Goal: Find specific page/section: Find specific page/section

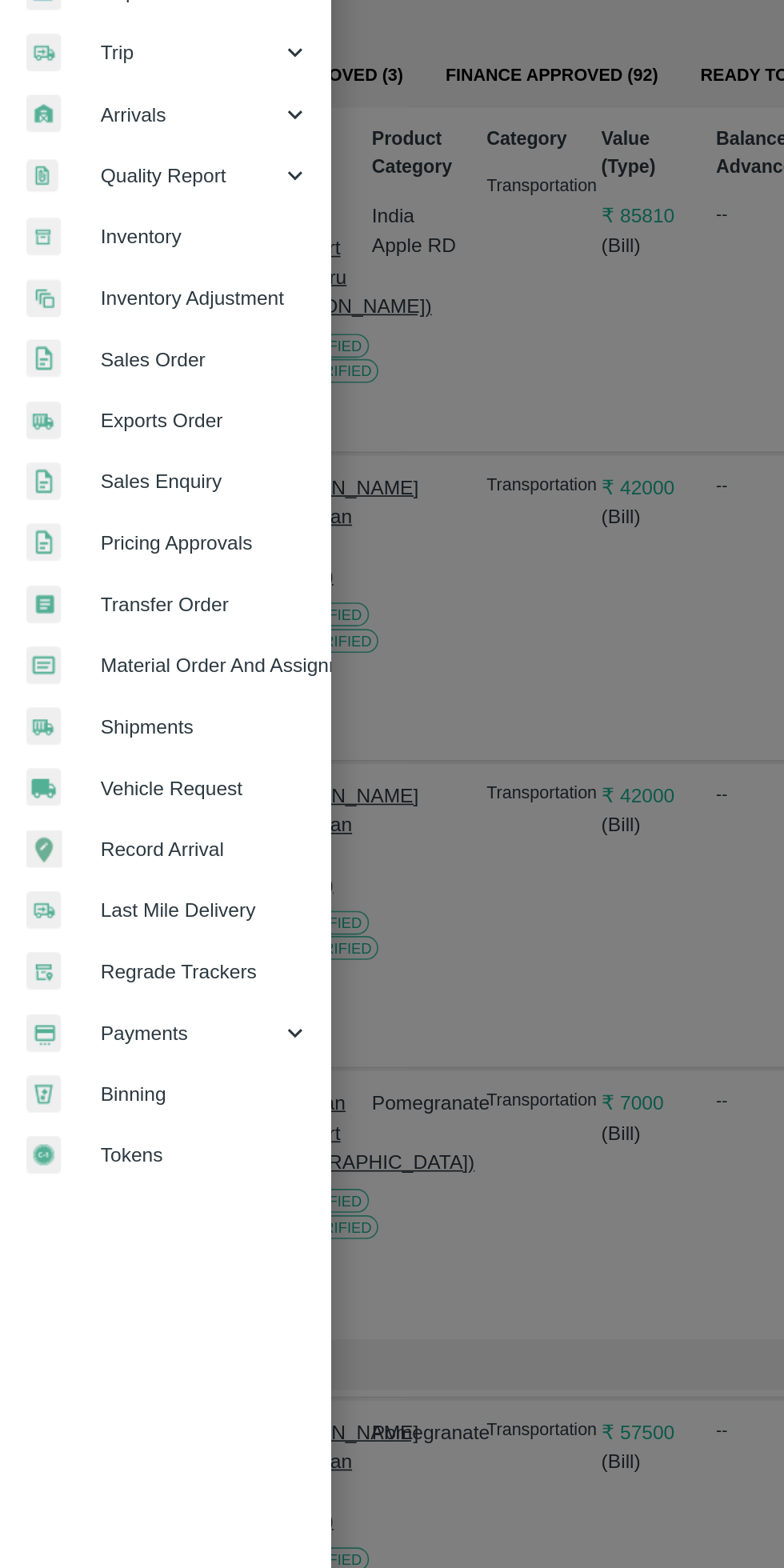
scroll to position [313, 12]
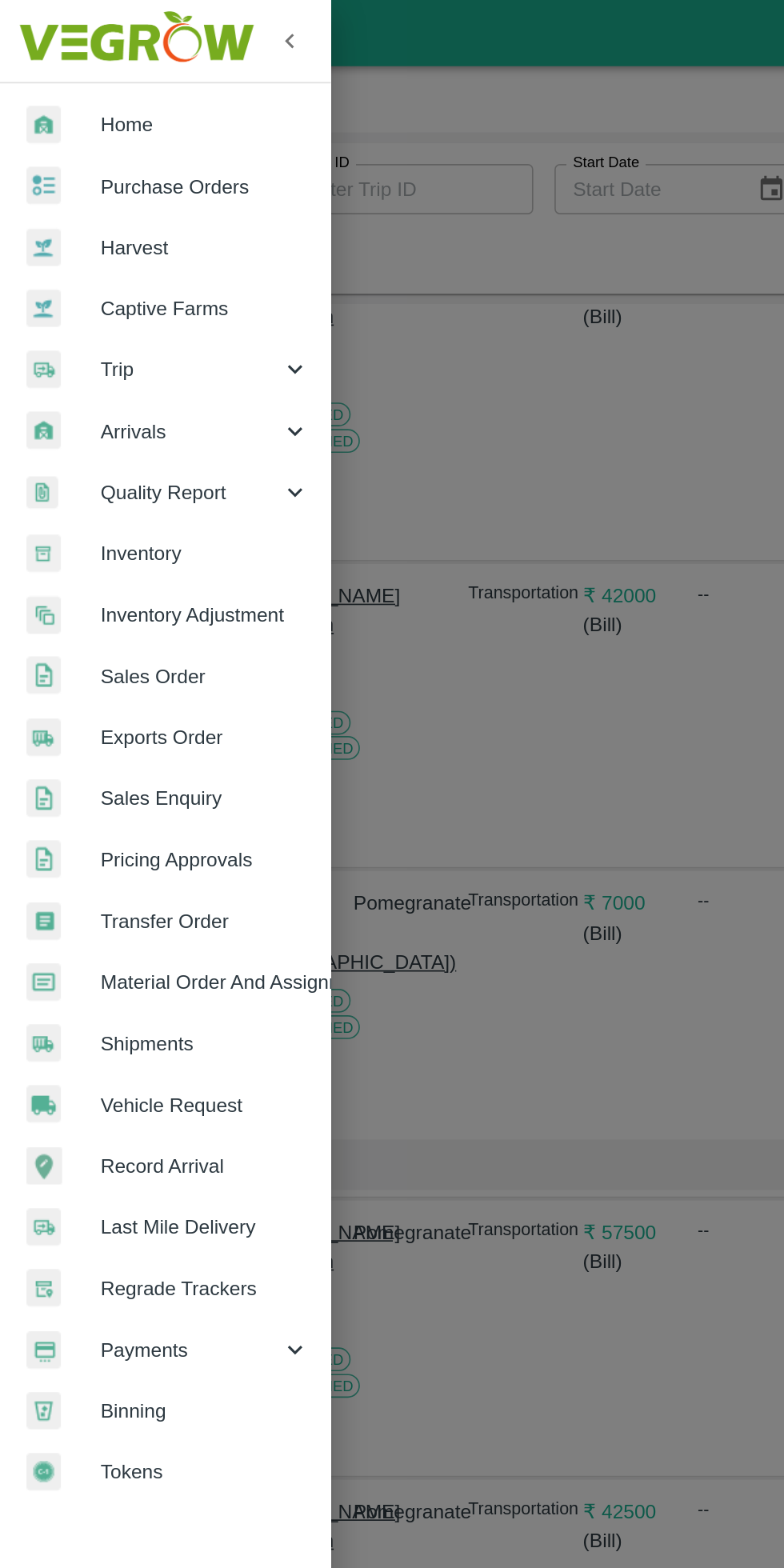
click at [56, 213] on div at bounding box center [38, 224] width 45 height 23
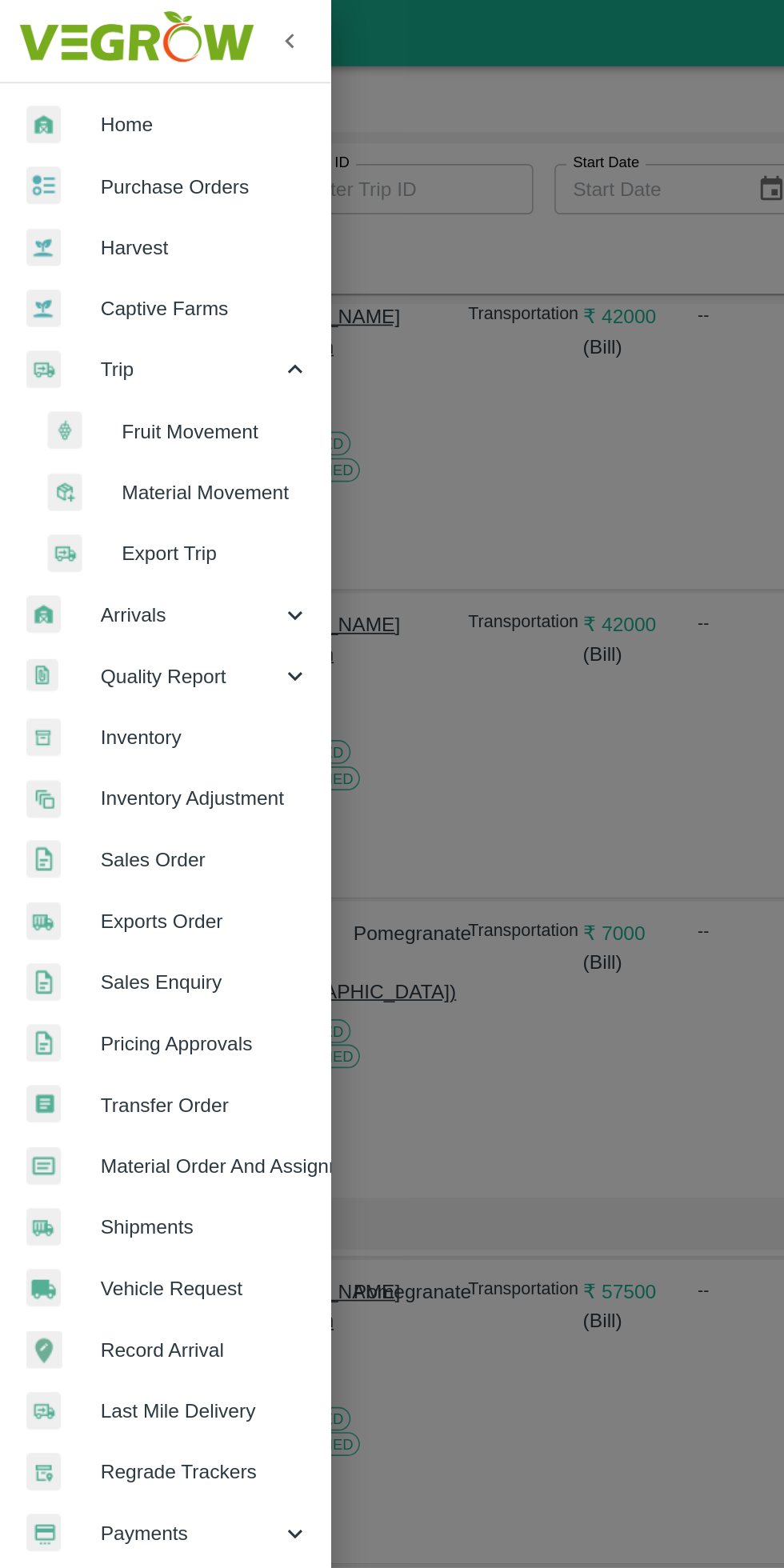
click at [77, 254] on span "Fruit Movement" at bounding box center [130, 261] width 113 height 18
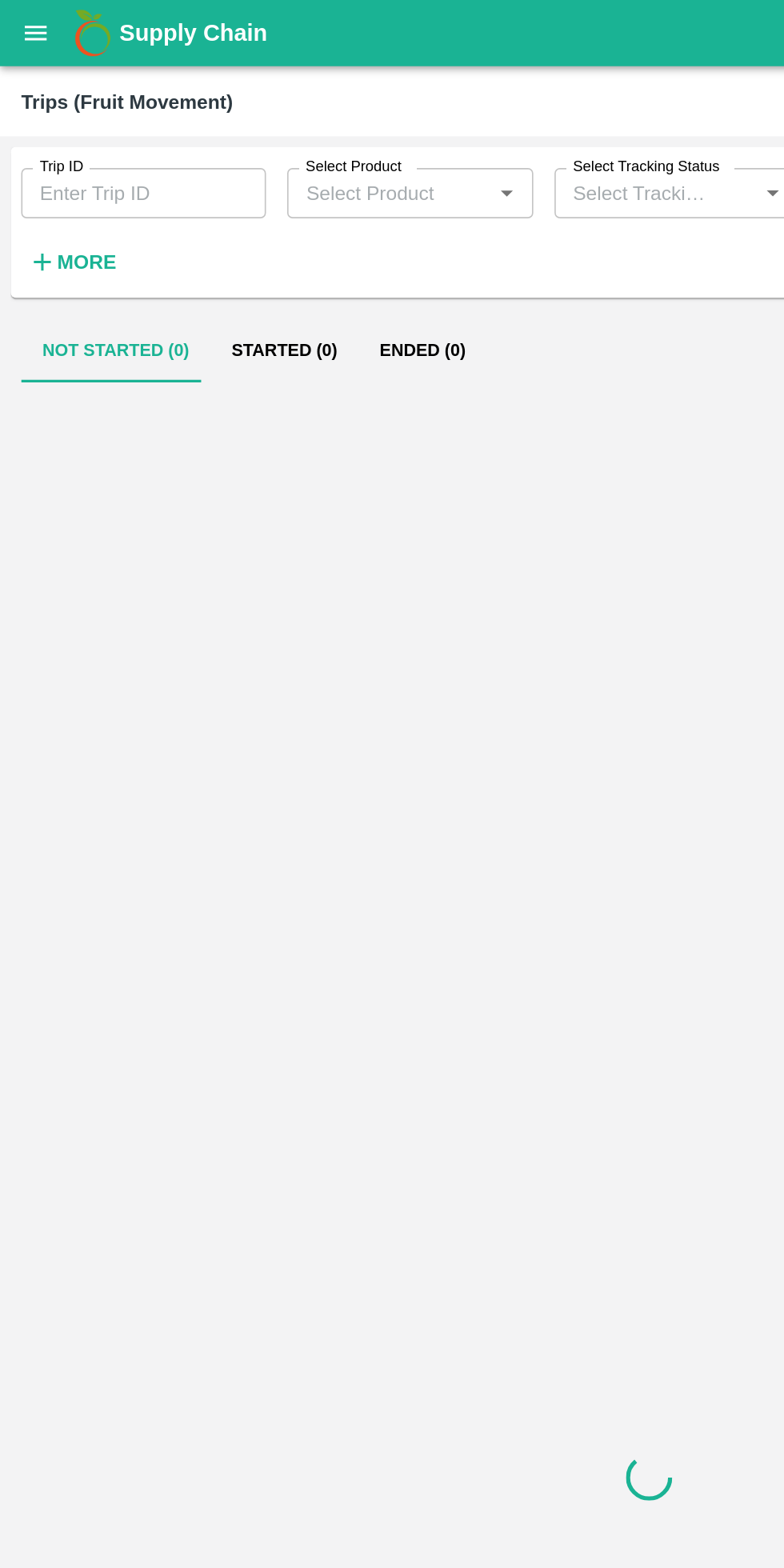
click at [48, 159] on strong "More" at bounding box center [53, 158] width 36 height 12
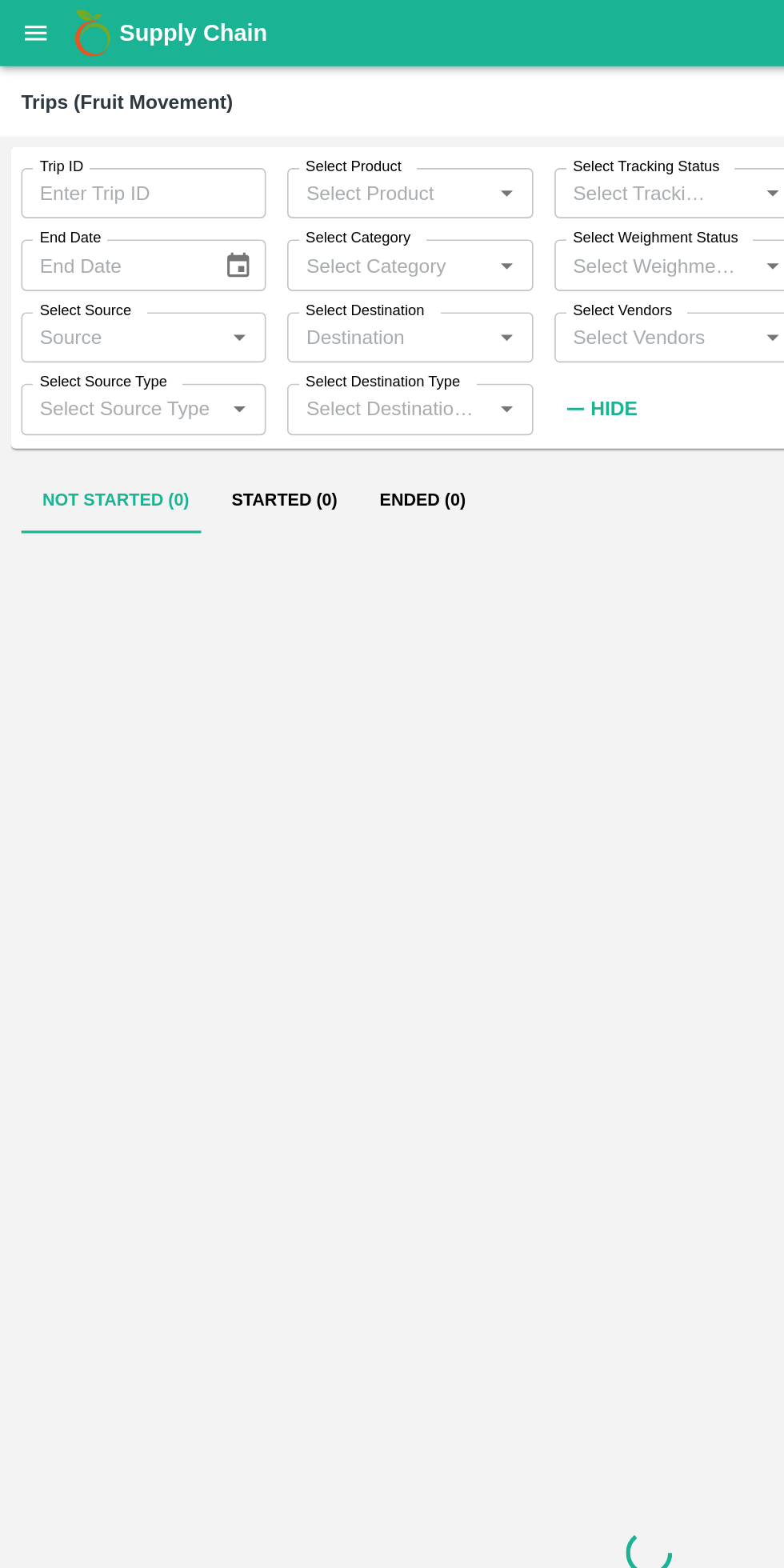
click at [387, 203] on input "Select Vendors" at bounding box center [396, 203] width 112 height 21
type input "ha"
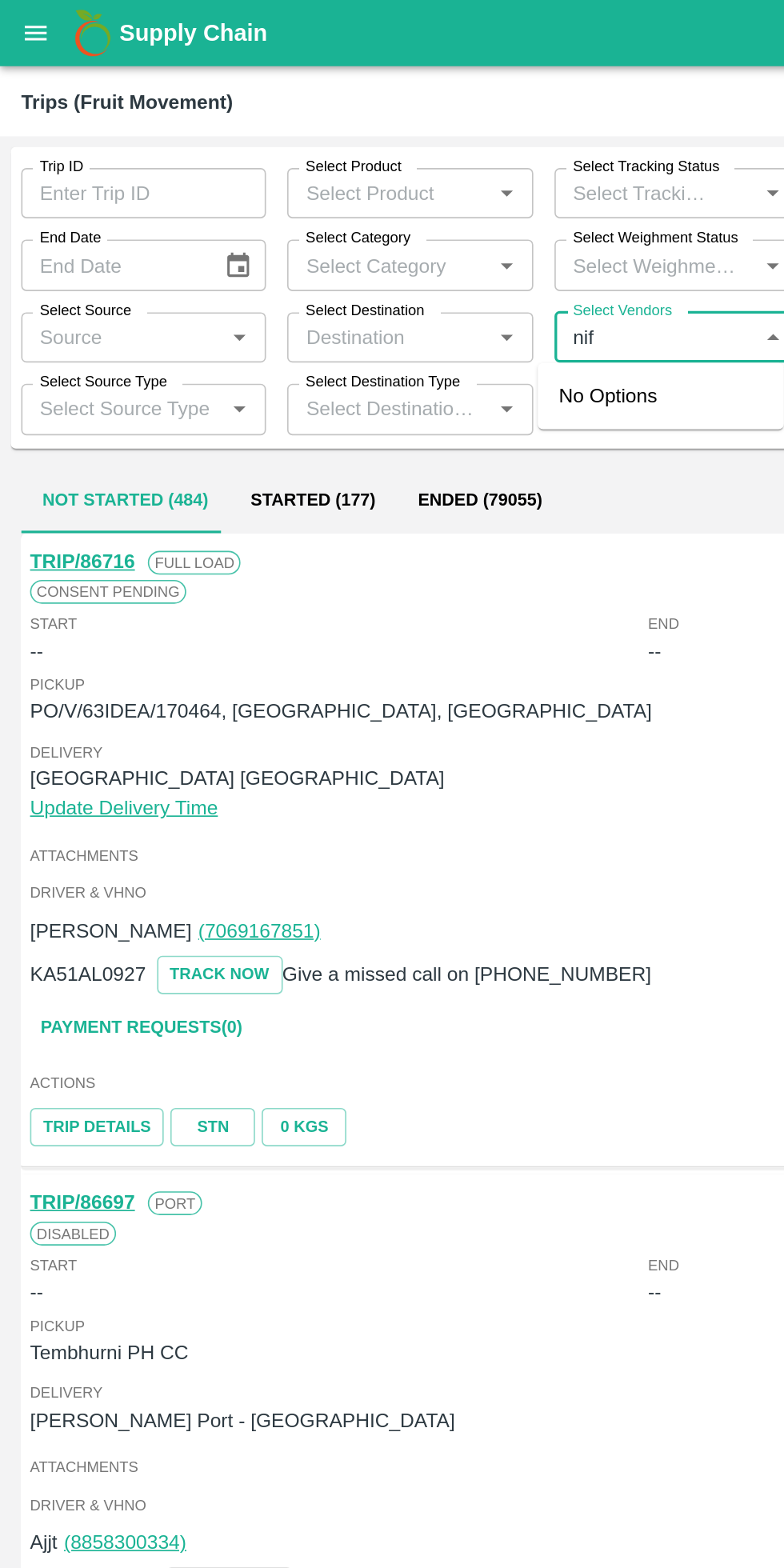
click at [385, 187] on label "Select Vendors" at bounding box center [375, 188] width 60 height 12
click at [385, 194] on input "Select Vendors" at bounding box center [396, 203] width 112 height 21
type input "n"
type input "hanif"
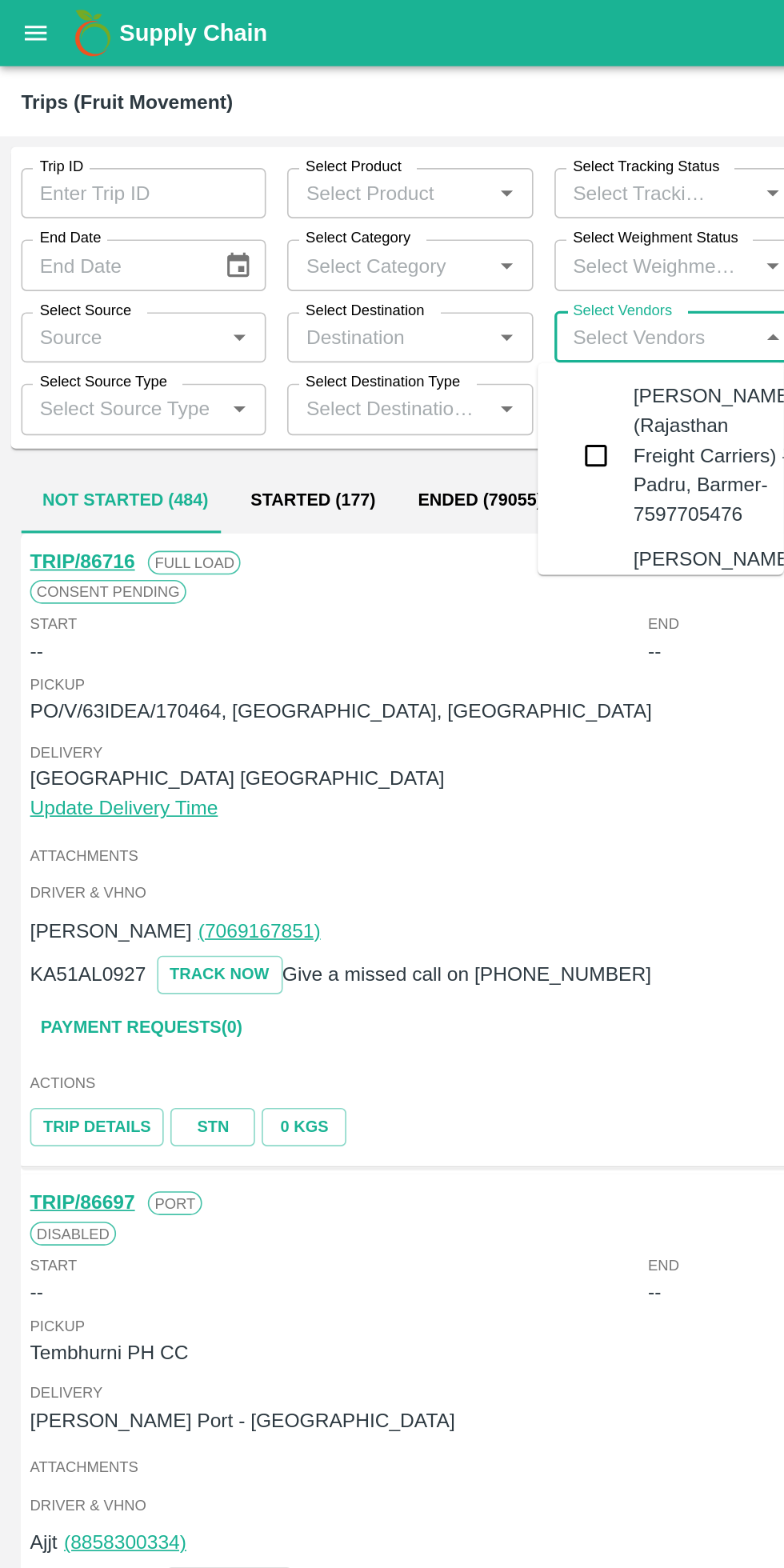
click at [365, 280] on input "checkbox" at bounding box center [360, 276] width 32 height 32
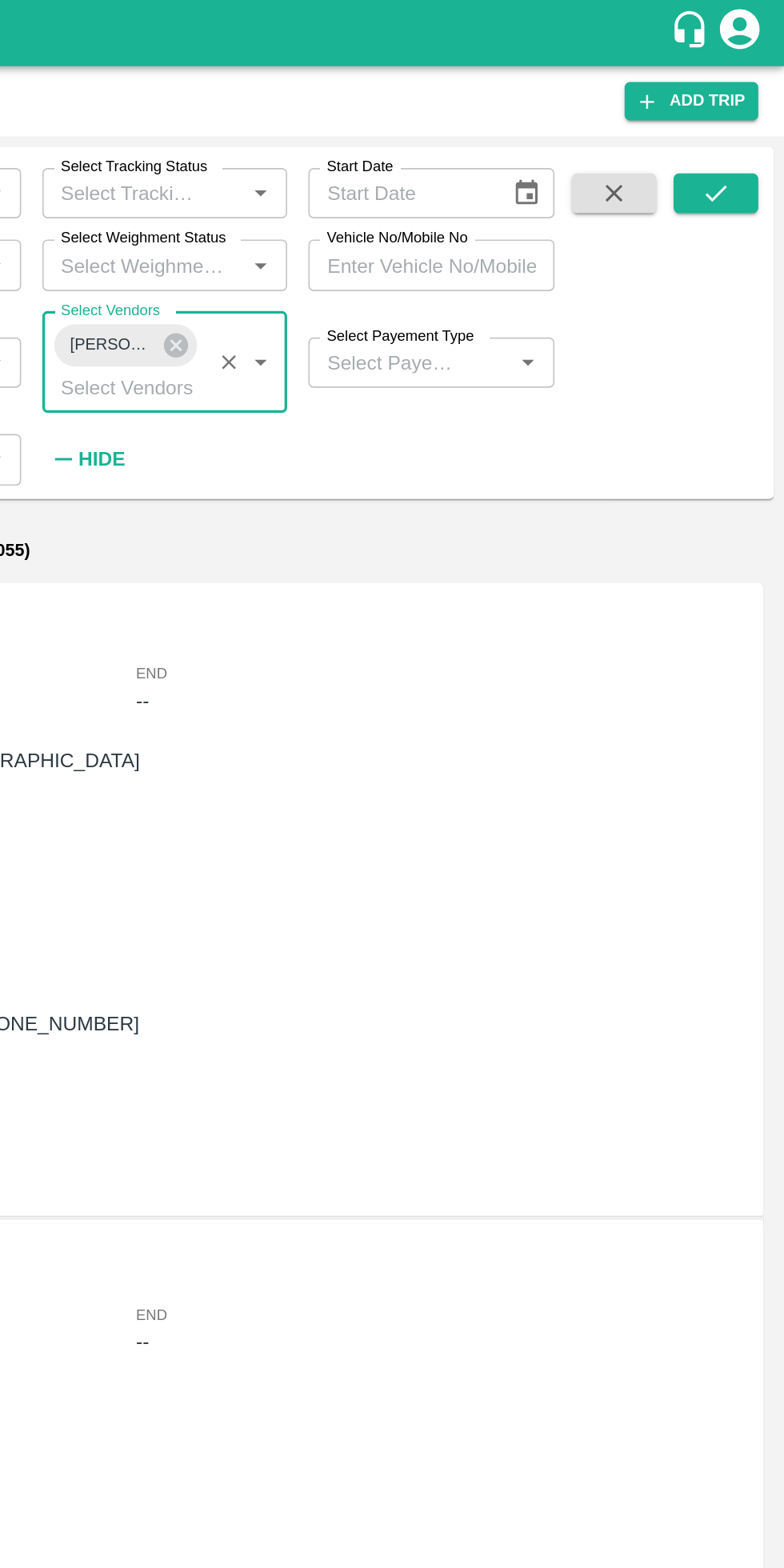
click at [733, 110] on button "submit" at bounding box center [742, 116] width 51 height 24
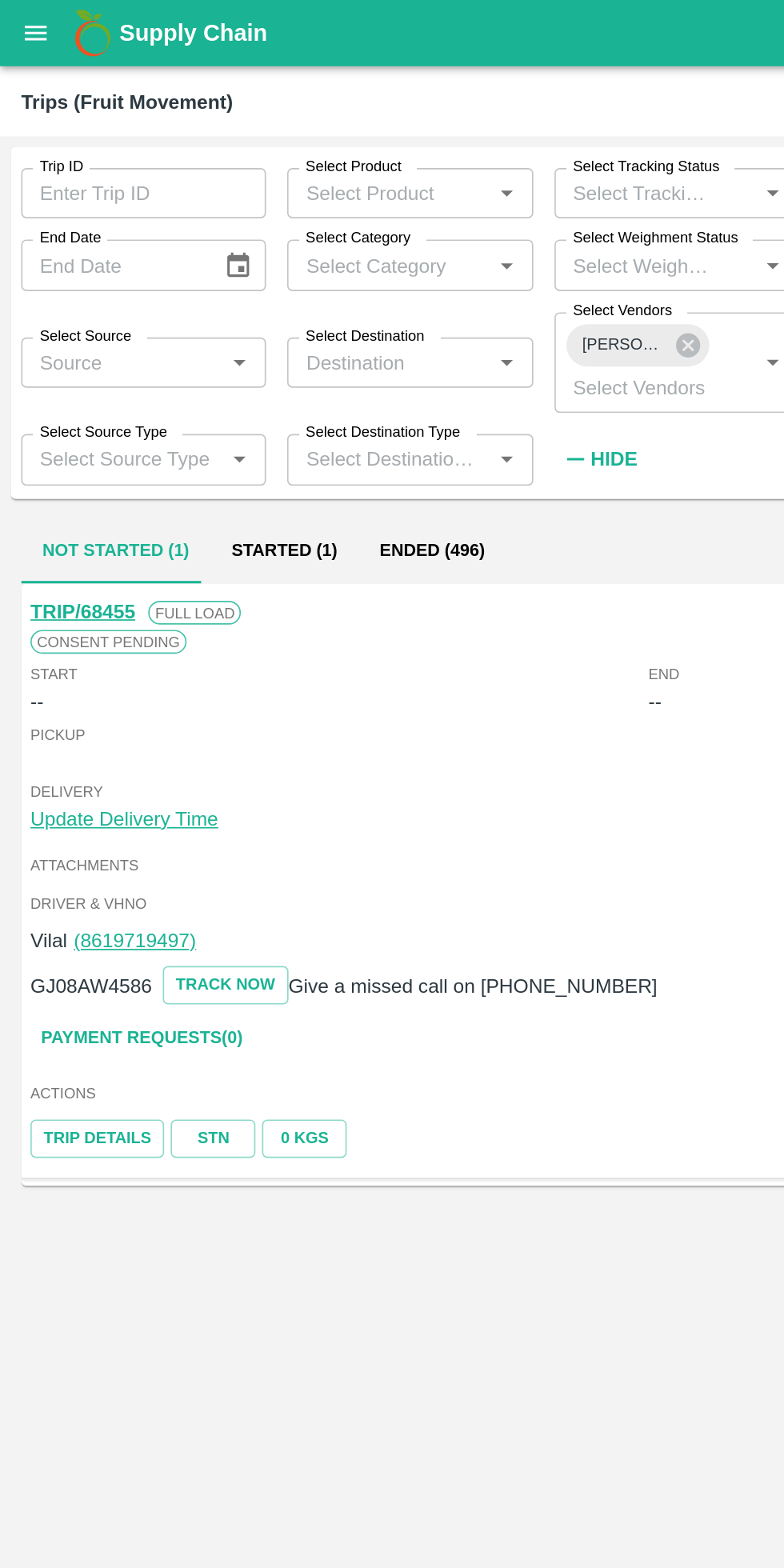
click at [177, 334] on button "Started (1)" at bounding box center [172, 333] width 89 height 38
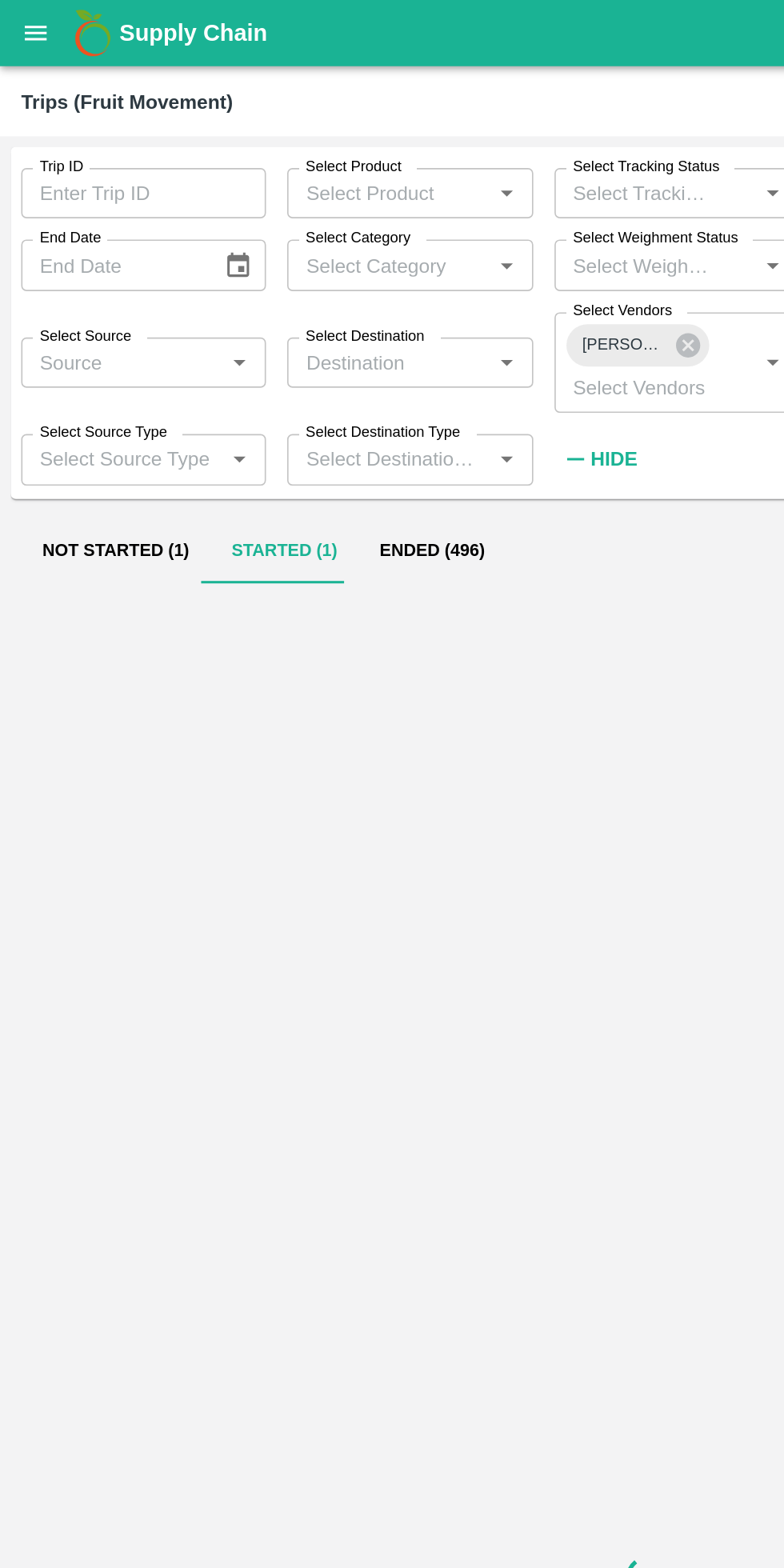
click at [268, 326] on button "Ended (496)" at bounding box center [261, 333] width 89 height 38
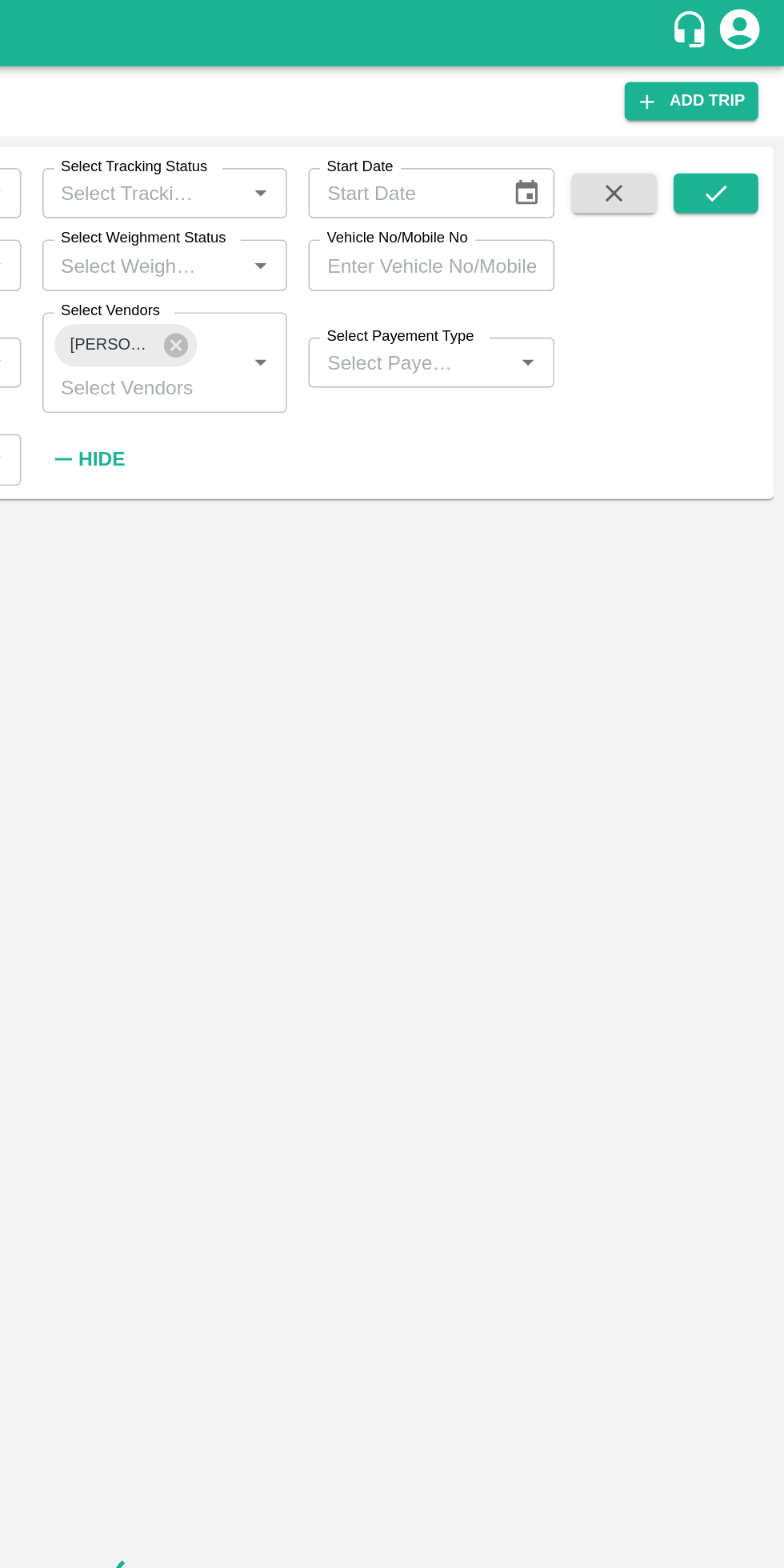
click at [582, 217] on input "Select Payement Type" at bounding box center [546, 219] width 91 height 21
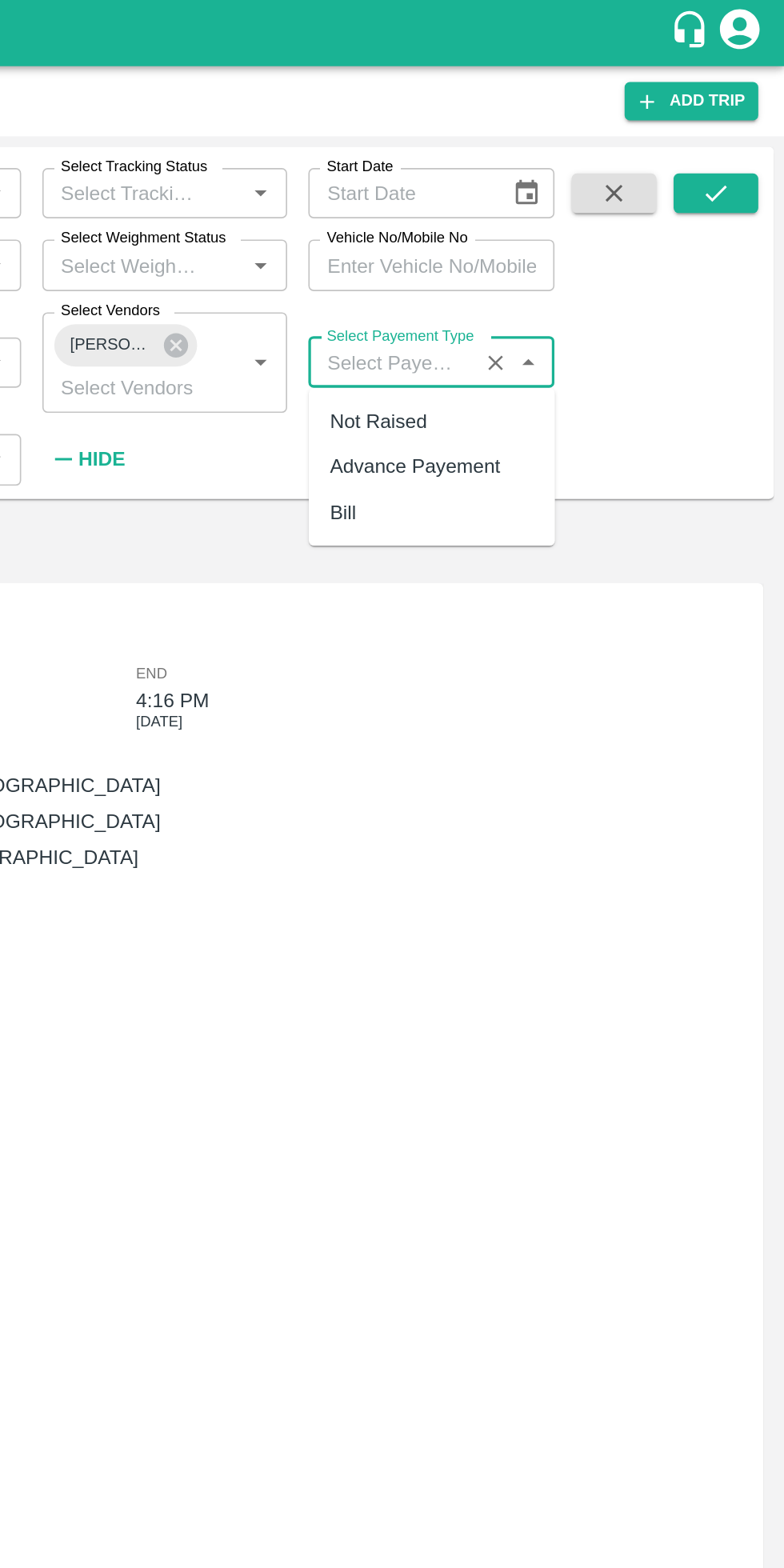
click at [592, 277] on div "Advance Payement" at bounding box center [560, 283] width 103 height 18
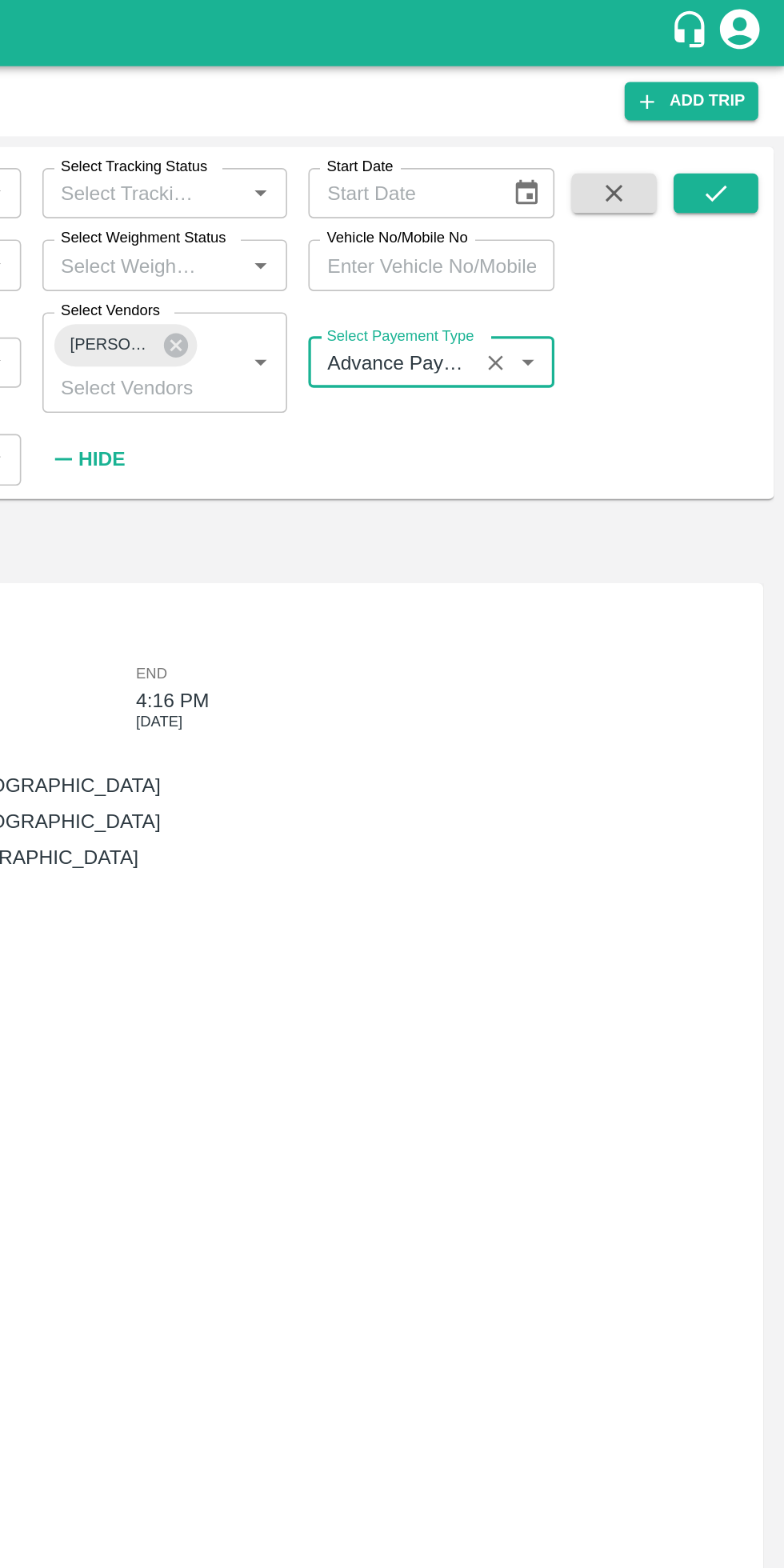
click at [749, 111] on icon "submit" at bounding box center [742, 117] width 18 height 18
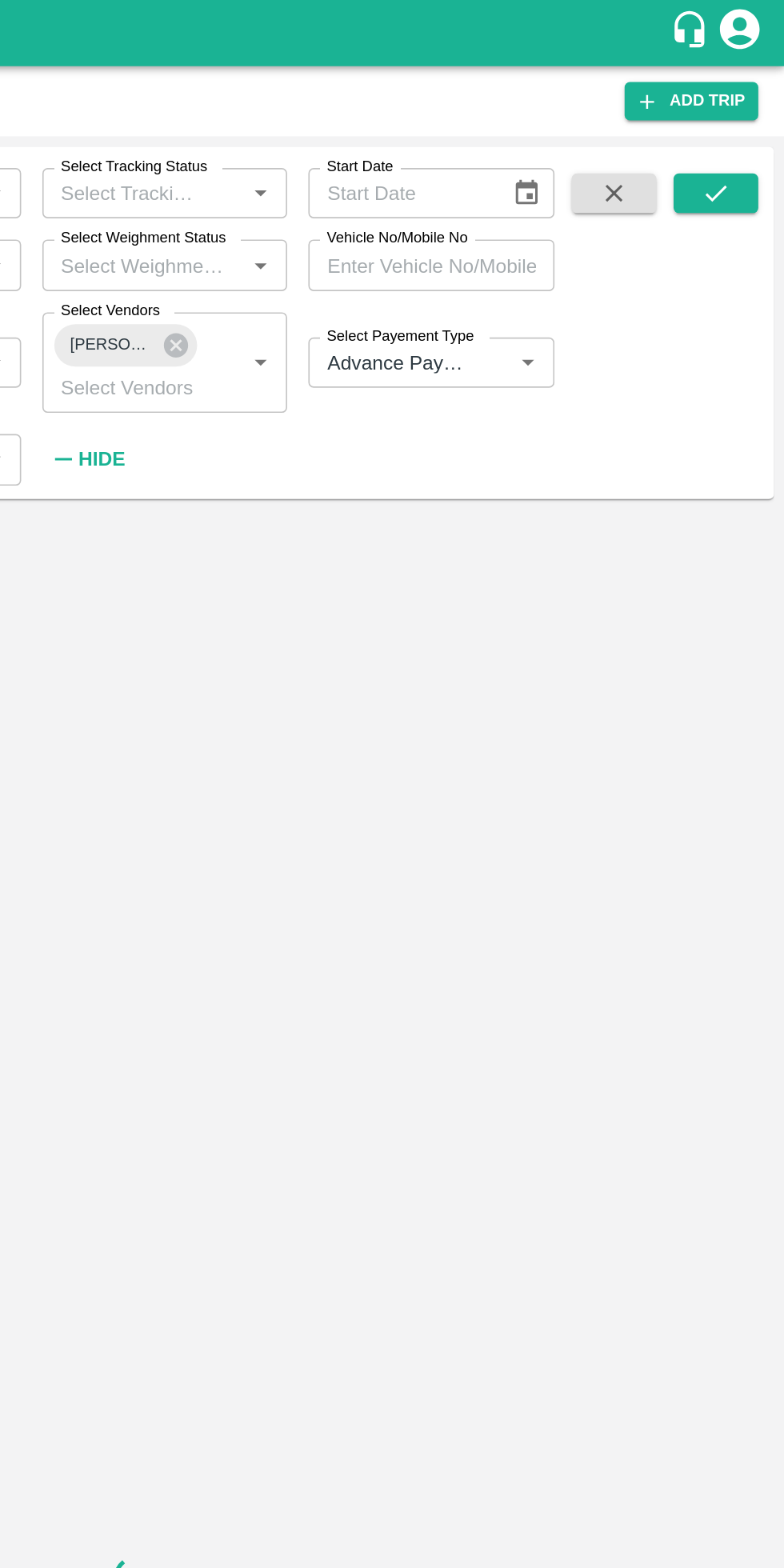
click at [585, 219] on input "Select Payement Type" at bounding box center [546, 219] width 91 height 21
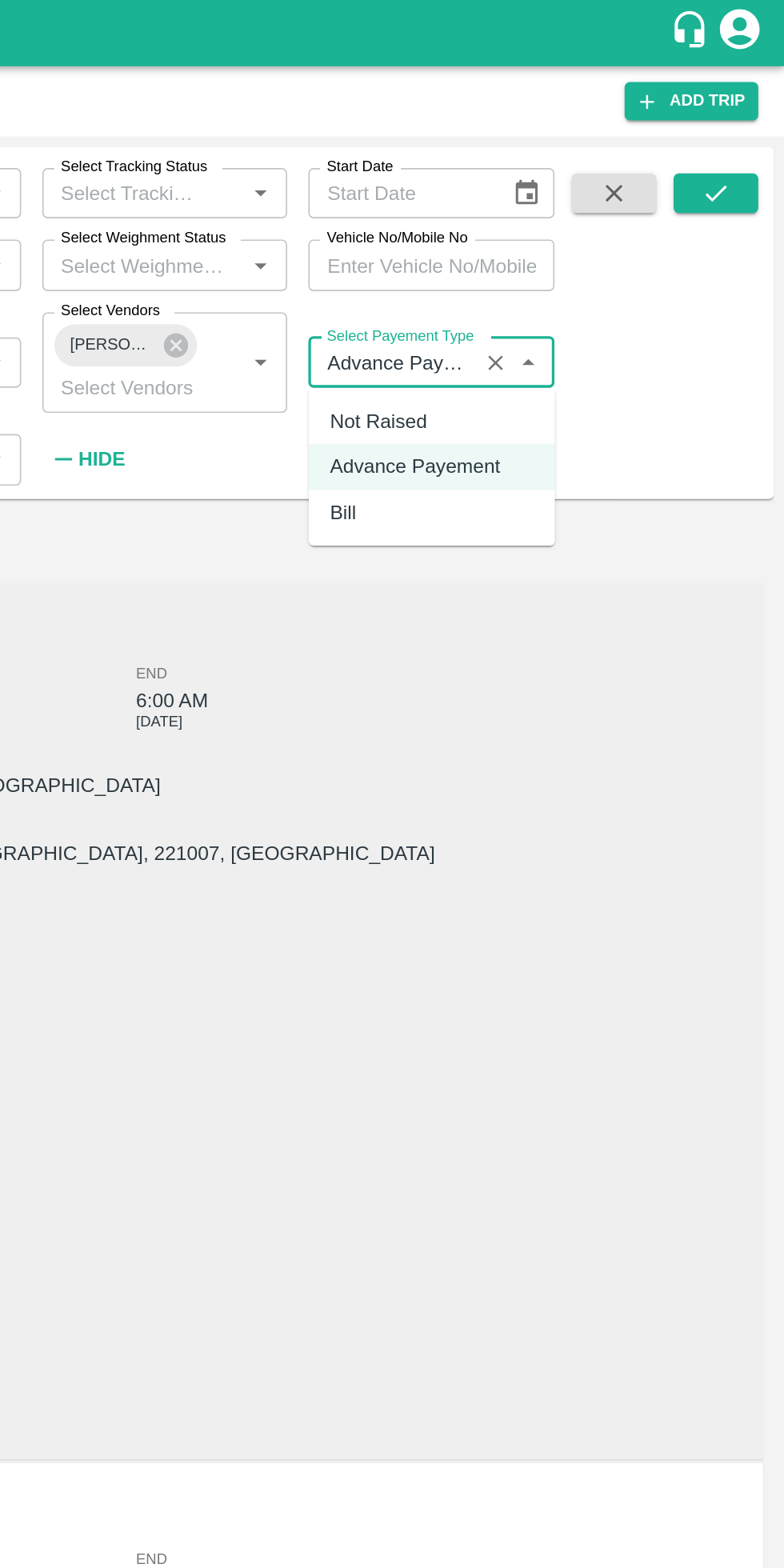
click at [563, 244] on div "Not Raised" at bounding box center [570, 254] width 149 height 27
type input "Not Raised"
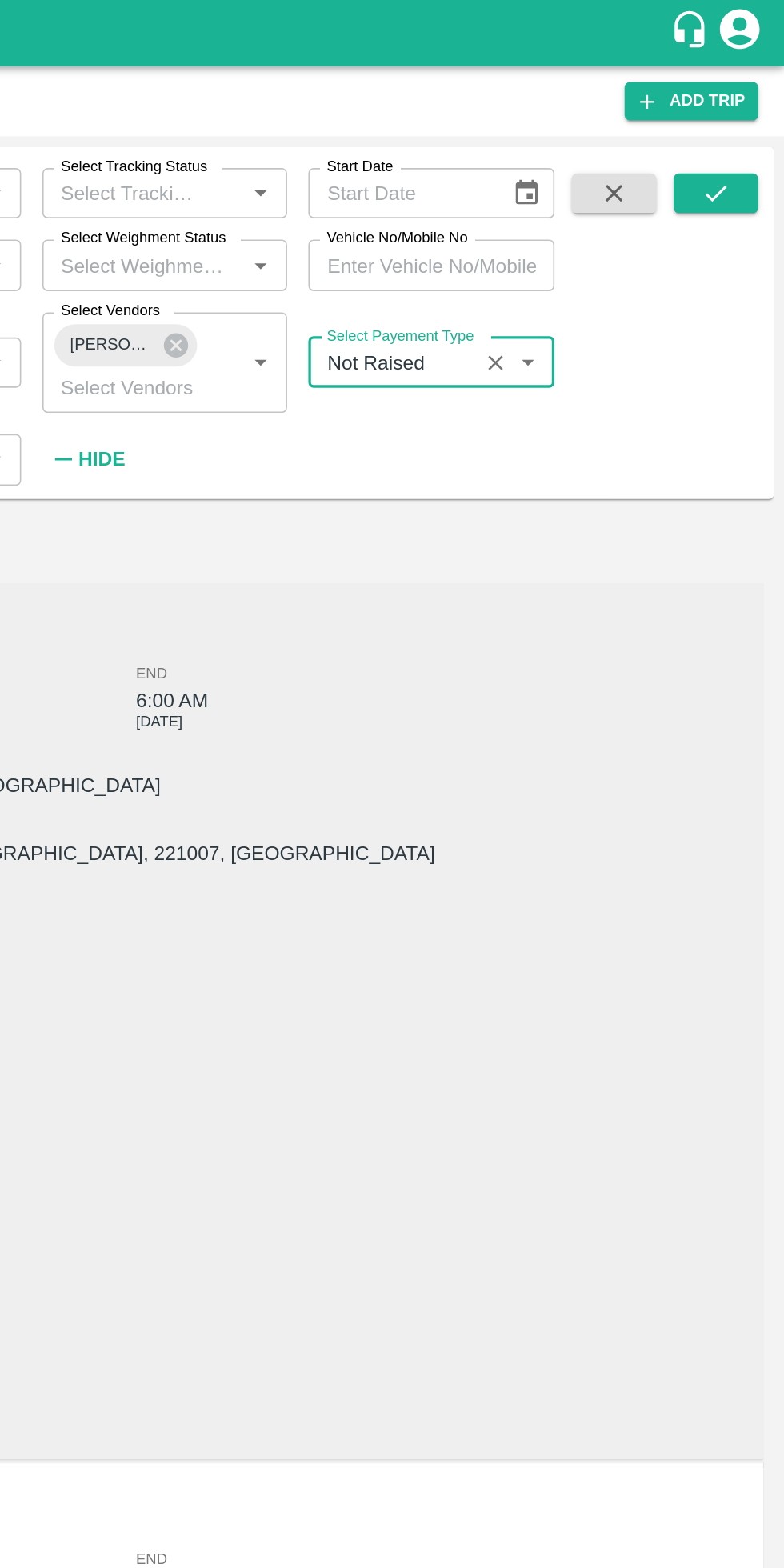
click at [742, 113] on icon "submit" at bounding box center [742, 117] width 18 height 18
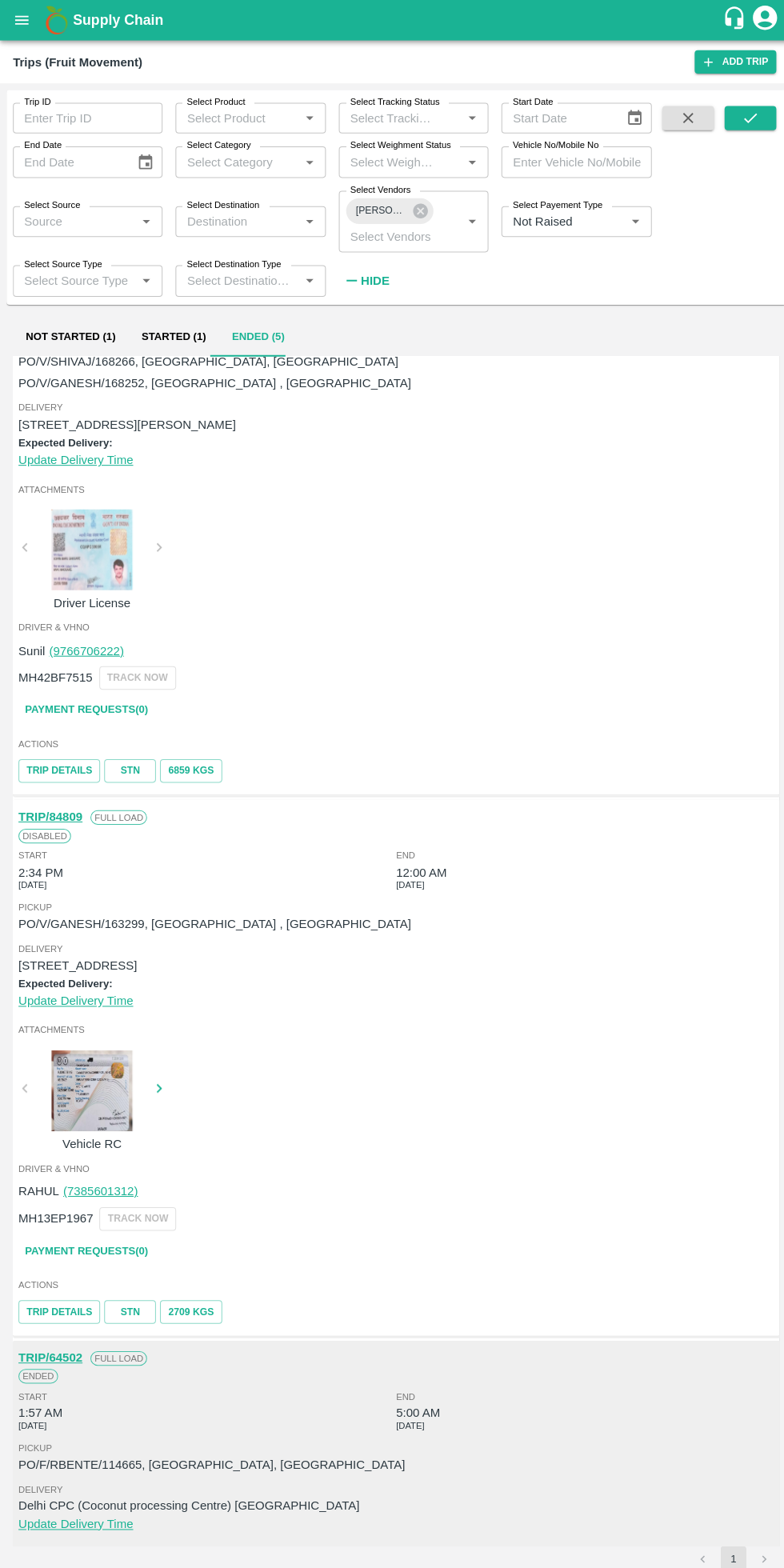
scroll to position [1401, 0]
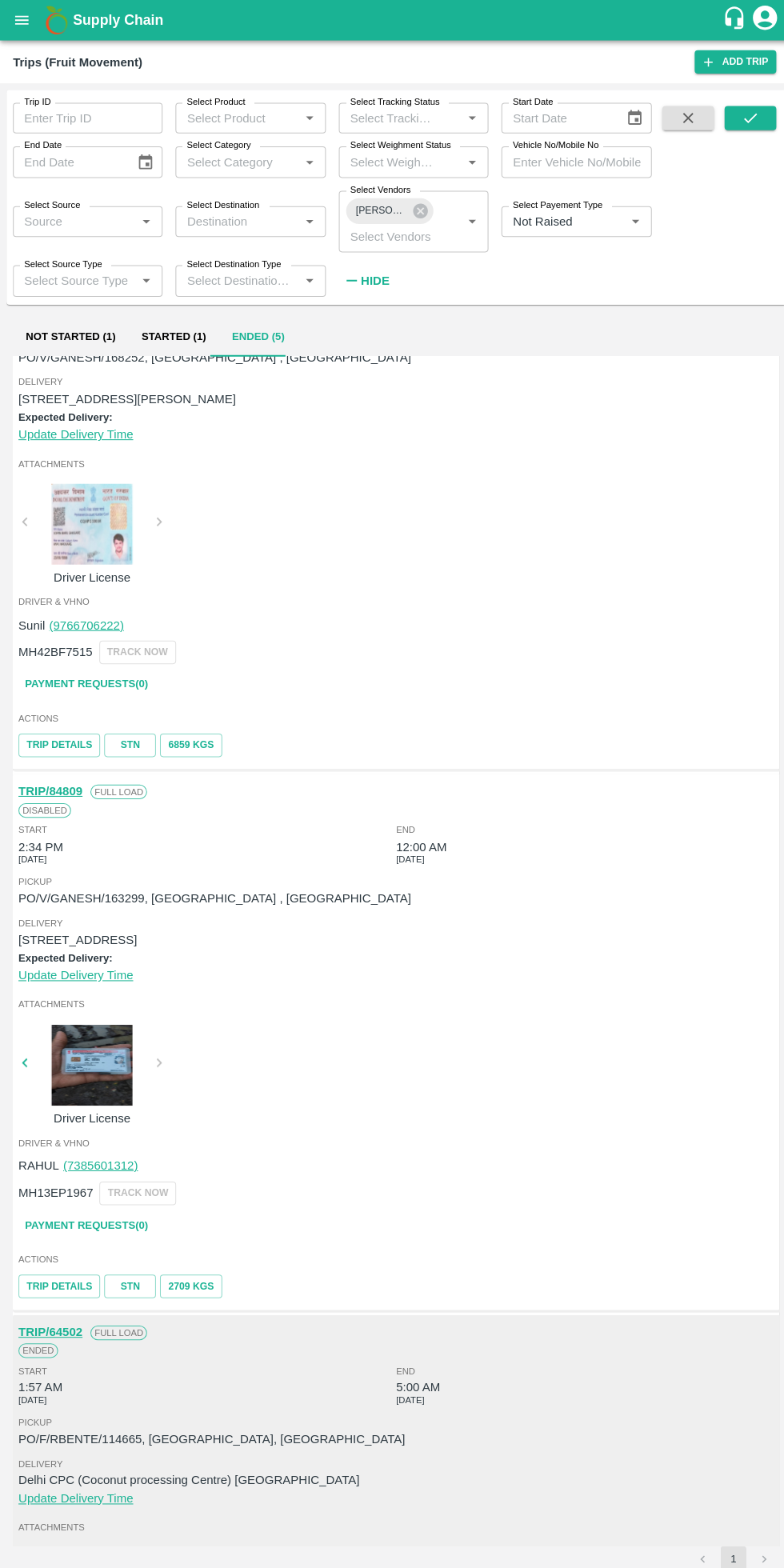
click at [125, 1272] on link "STN" at bounding box center [128, 1272] width 51 height 23
